Goal: Find specific page/section: Find specific page/section

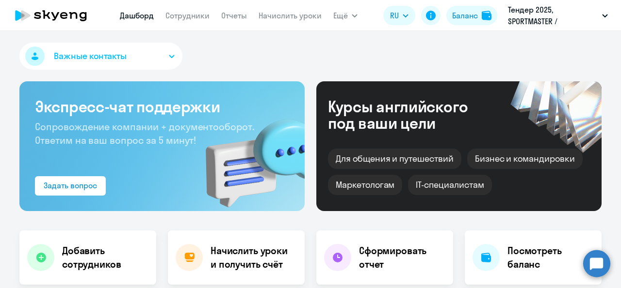
select select "30"
click at [206, 23] on nav "[PERSON_NAME] Отчеты Начислить уроки" at bounding box center [221, 15] width 202 height 19
click at [203, 17] on link "Сотрудники" at bounding box center [187, 16] width 44 height 10
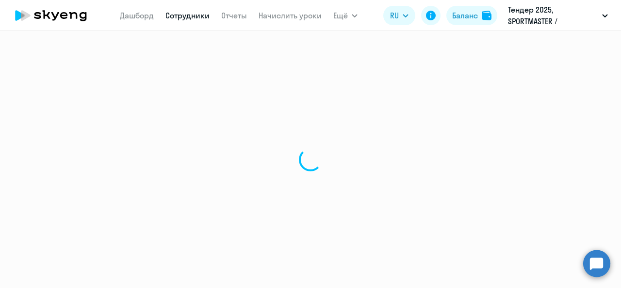
select select "30"
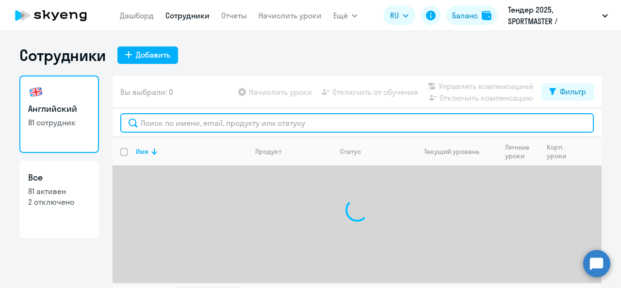
click at [148, 122] on input "text" at bounding box center [356, 122] width 473 height 19
type input "x"
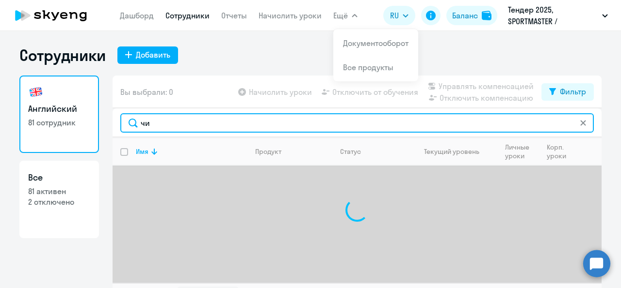
type input "ч"
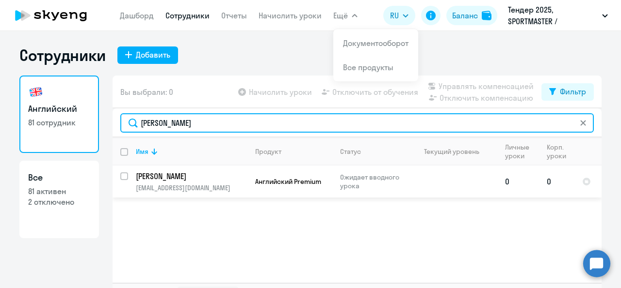
type input "[PERSON_NAME]"
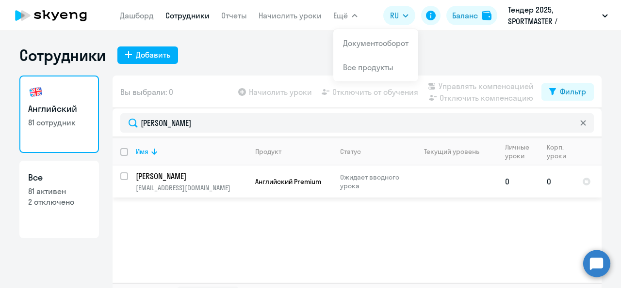
click at [196, 185] on p "[EMAIL_ADDRESS][DOMAIN_NAME]" at bounding box center [191, 188] width 111 height 9
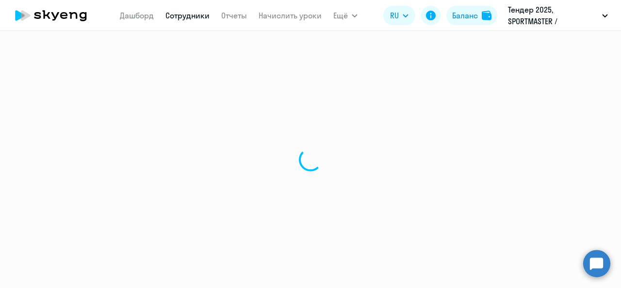
select select "english"
